Goal: Task Accomplishment & Management: Complete application form

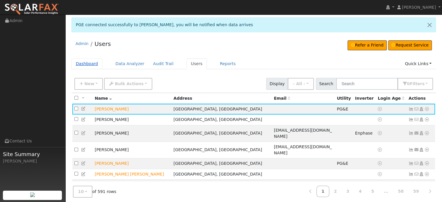
click at [80, 63] on link "Dashboard" at bounding box center [87, 63] width 31 height 11
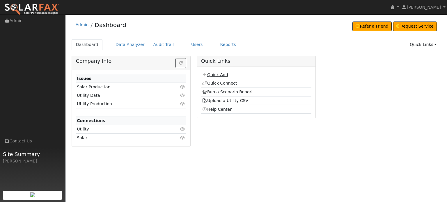
click at [215, 75] on link "Quick Add" at bounding box center [215, 74] width 26 height 5
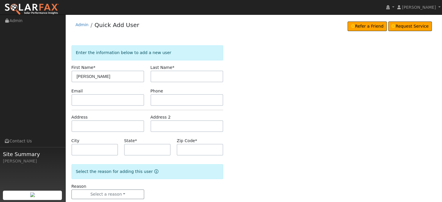
type input "[PERSON_NAME]"
type input "Weltz"
click at [78, 125] on input "text" at bounding box center [108, 126] width 73 height 12
paste input "3305 Deer Trail Lane"
type input "3305 Deer Trail Ln"
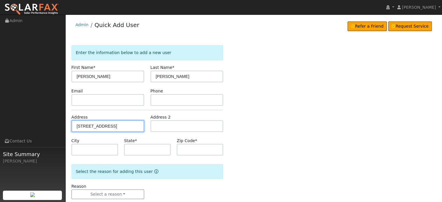
type input "Rocklin"
type input "CA"
type input "95765"
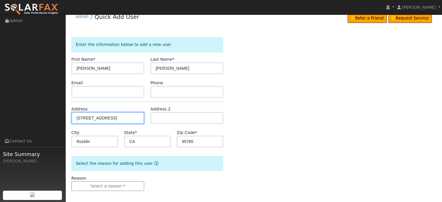
scroll to position [11, 0]
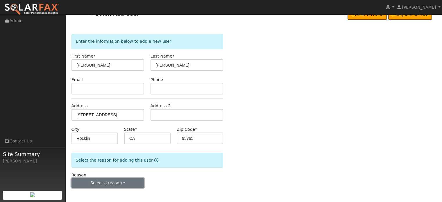
click at [110, 183] on button "Select a reason" at bounding box center [108, 183] width 73 height 10
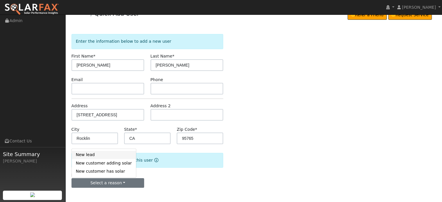
click at [87, 156] on link "New lead" at bounding box center [104, 155] width 64 height 8
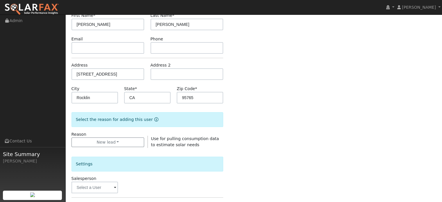
scroll to position [157, 0]
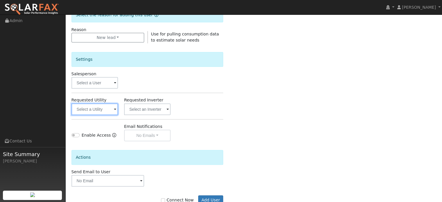
click at [85, 108] on input "text" at bounding box center [95, 109] width 47 height 12
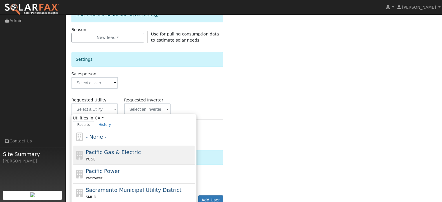
click at [102, 156] on div "PG&E" at bounding box center [140, 159] width 108 height 6
type input "Pacific Gas & Electric"
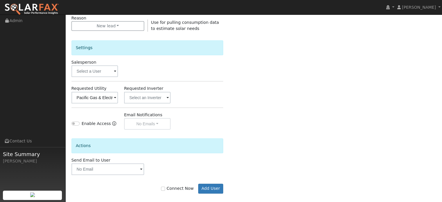
scroll to position [174, 0]
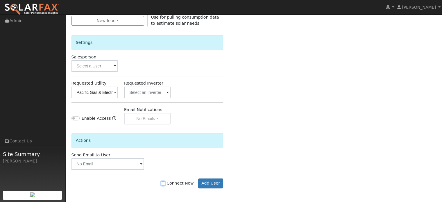
click at [165, 182] on input "Connect Now" at bounding box center [163, 183] width 4 height 4
checkbox input "true"
click at [216, 182] on button "Add User" at bounding box center [210, 183] width 25 height 10
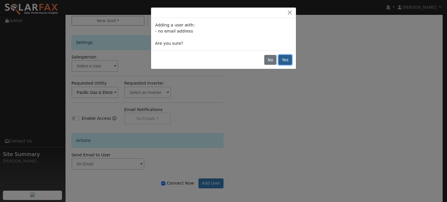
click at [288, 57] on button "Yes" at bounding box center [284, 60] width 13 height 10
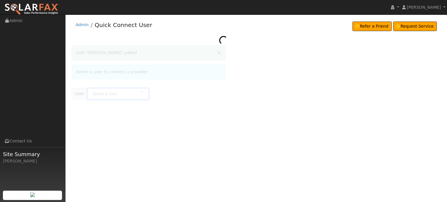
type input "[PERSON_NAME]"
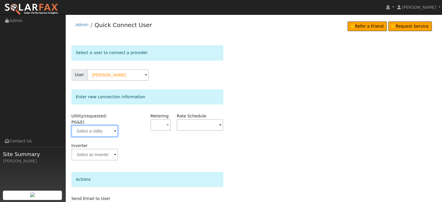
click at [90, 125] on input "text" at bounding box center [95, 131] width 47 height 12
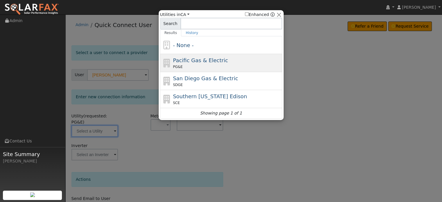
click at [182, 60] on span "Pacific Gas & Electric" at bounding box center [200, 60] width 55 height 6
type input "PG&E"
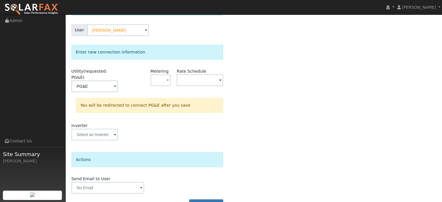
scroll to position [54, 0]
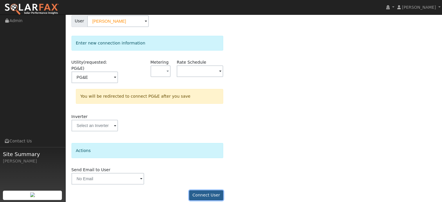
click at [212, 190] on button "Connect User" at bounding box center [206, 195] width 34 height 10
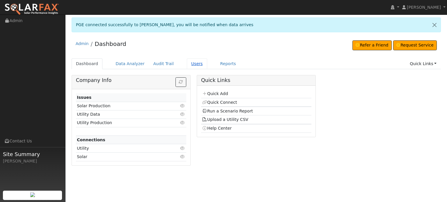
click at [187, 65] on link "Users" at bounding box center [197, 63] width 20 height 11
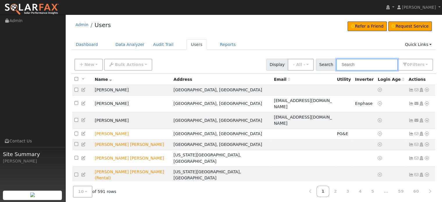
click at [358, 62] on input "text" at bounding box center [367, 65] width 62 height 12
click at [359, 65] on input "text" at bounding box center [367, 65] width 62 height 12
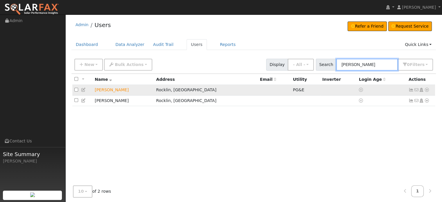
type input "[PERSON_NAME]"
click at [411, 90] on icon at bounding box center [411, 90] width 5 height 4
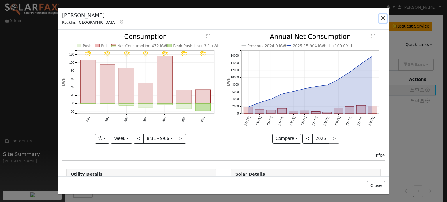
click at [382, 18] on button "button" at bounding box center [382, 18] width 8 height 8
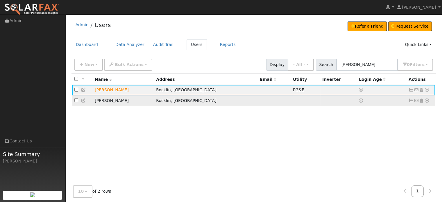
click at [102, 102] on td "[PERSON_NAME]" at bounding box center [123, 100] width 61 height 11
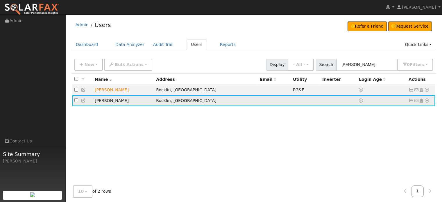
click at [412, 101] on icon at bounding box center [411, 101] width 5 height 4
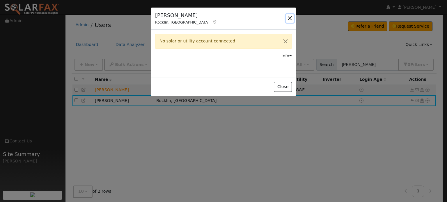
click at [290, 17] on button "button" at bounding box center [289, 18] width 8 height 8
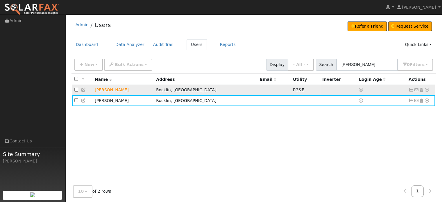
click at [410, 89] on icon at bounding box center [411, 90] width 5 height 4
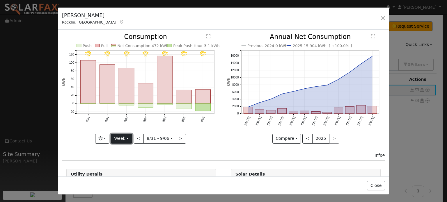
click at [128, 136] on button "Week" at bounding box center [121, 139] width 21 height 10
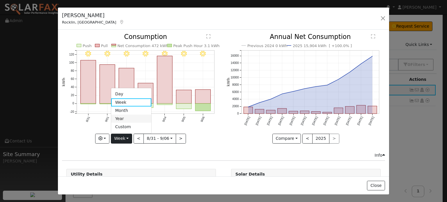
click at [122, 118] on link "Year" at bounding box center [131, 119] width 40 height 8
type input "[DATE]"
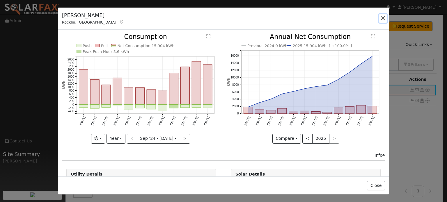
click at [384, 18] on button "button" at bounding box center [382, 18] width 8 height 8
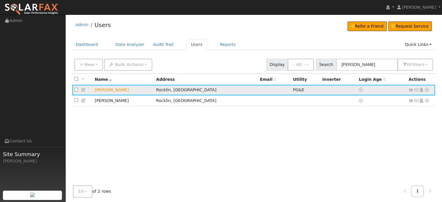
click at [429, 88] on link at bounding box center [426, 90] width 5 height 6
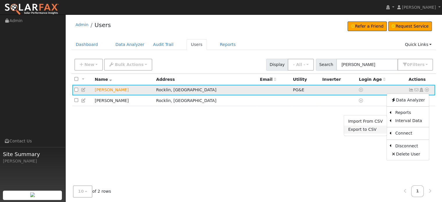
click at [358, 130] on link "Export to CSV" at bounding box center [365, 130] width 43 height 8
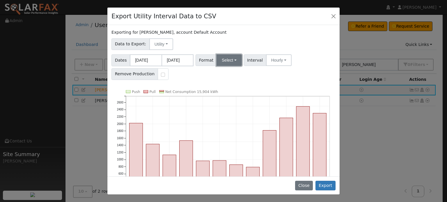
click at [231, 60] on button "Select" at bounding box center [228, 60] width 25 height 12
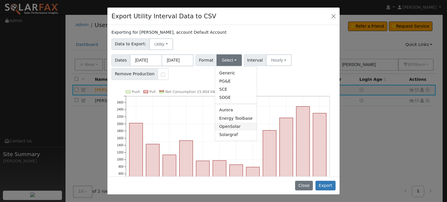
click at [224, 126] on link "OpenSolar" at bounding box center [236, 126] width 42 height 8
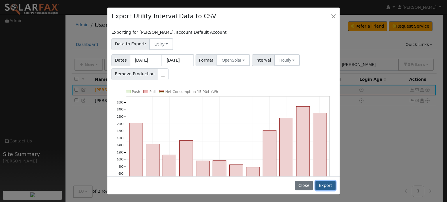
click at [326, 186] on button "Export" at bounding box center [325, 186] width 20 height 10
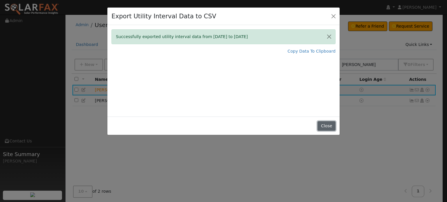
click at [327, 124] on button "Close" at bounding box center [326, 126] width 18 height 10
